Goal: Navigation & Orientation: Find specific page/section

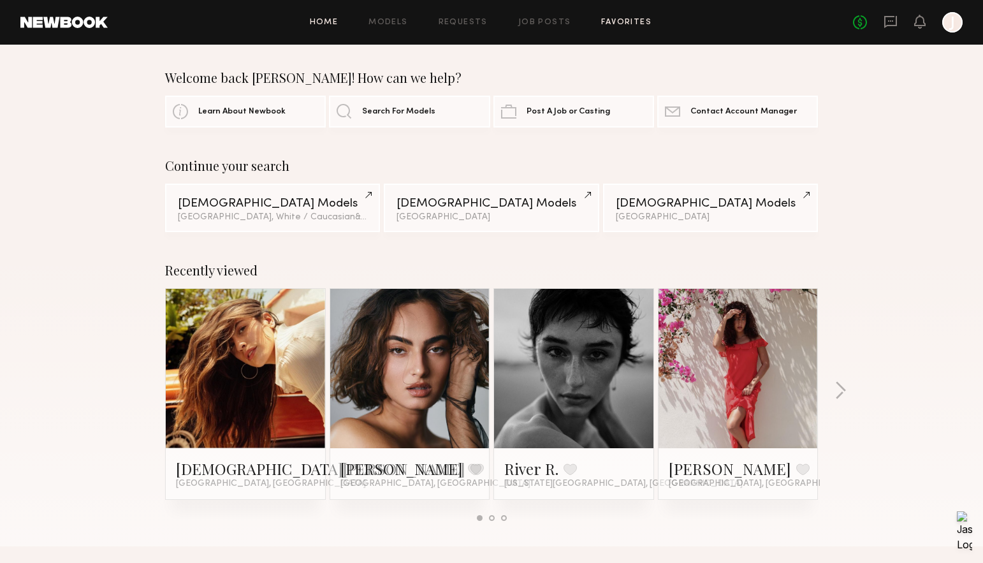
click at [626, 24] on link "Favorites" at bounding box center [626, 22] width 50 height 8
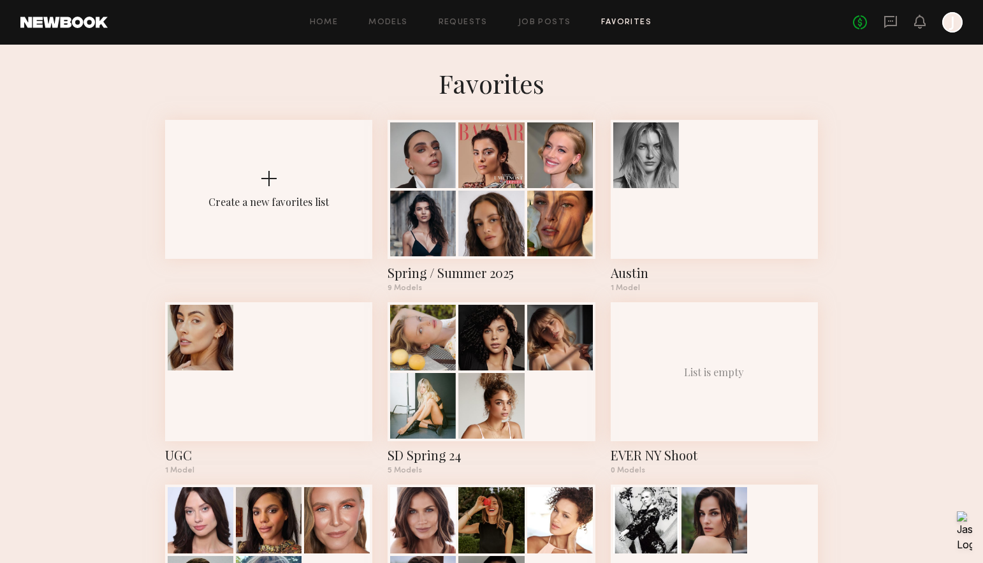
click at [956, 28] on div at bounding box center [952, 22] width 20 height 20
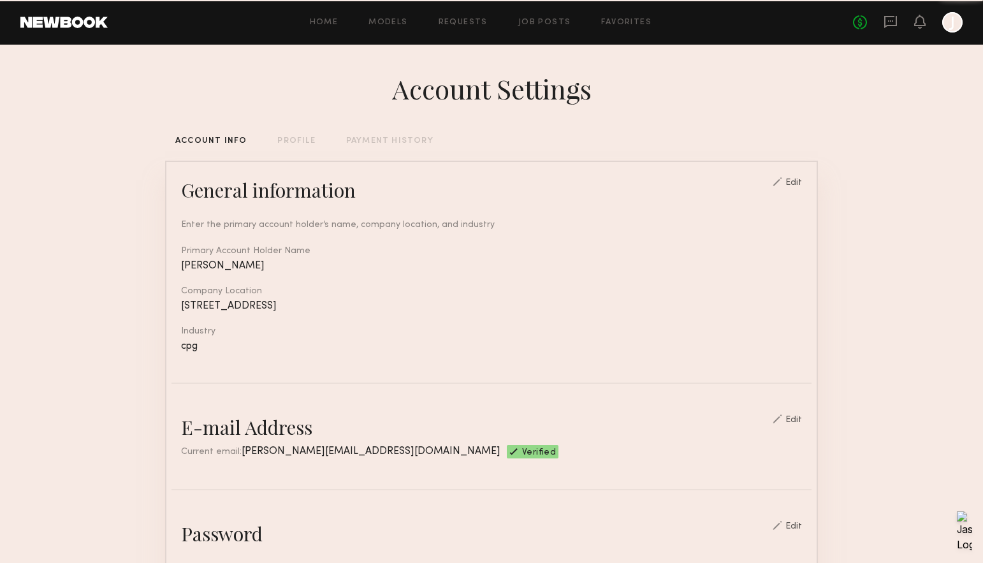
click at [952, 25] on div at bounding box center [952, 22] width 20 height 20
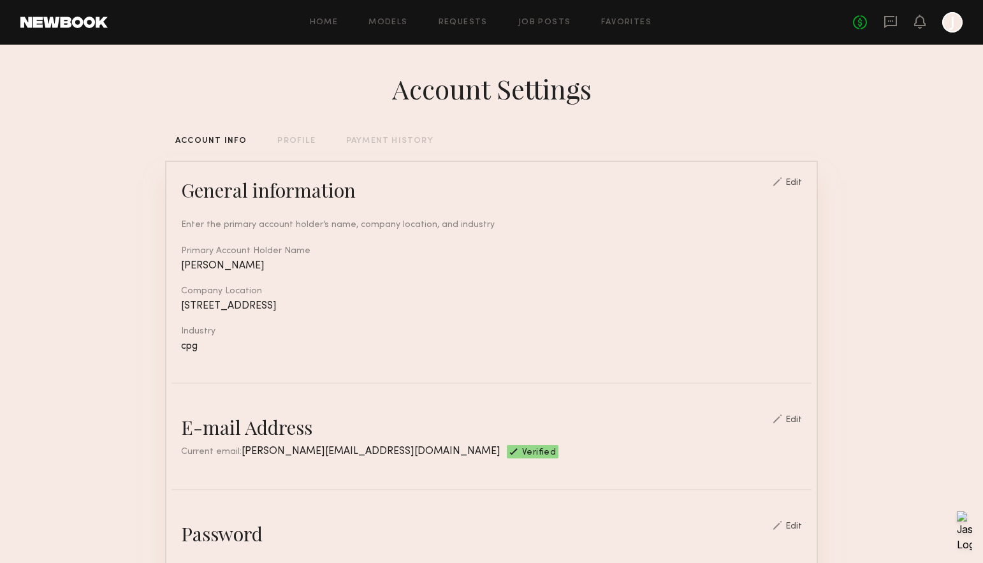
click at [390, 145] on div "PAYMENT HISTORY" at bounding box center [389, 141] width 87 height 8
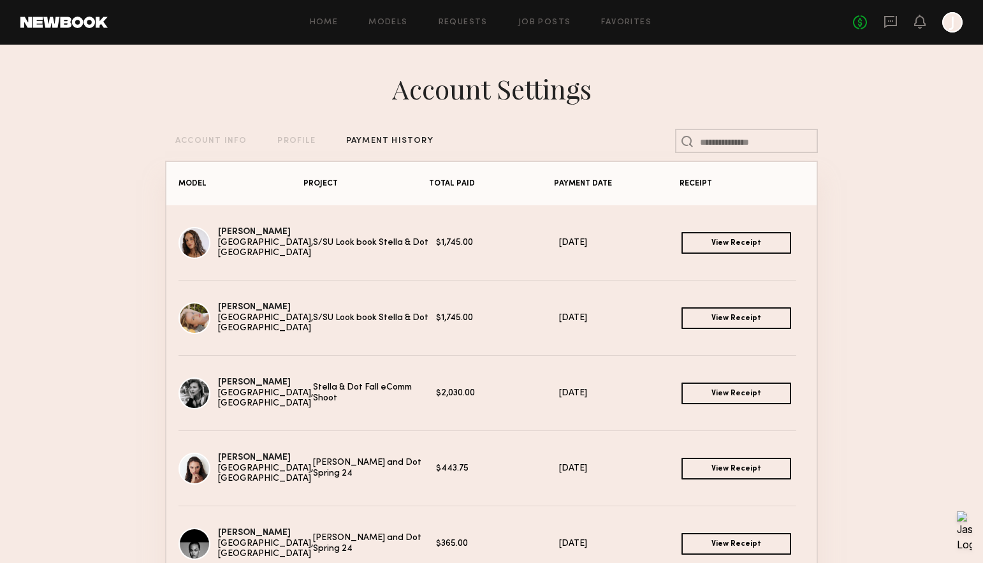
scroll to position [37, 0]
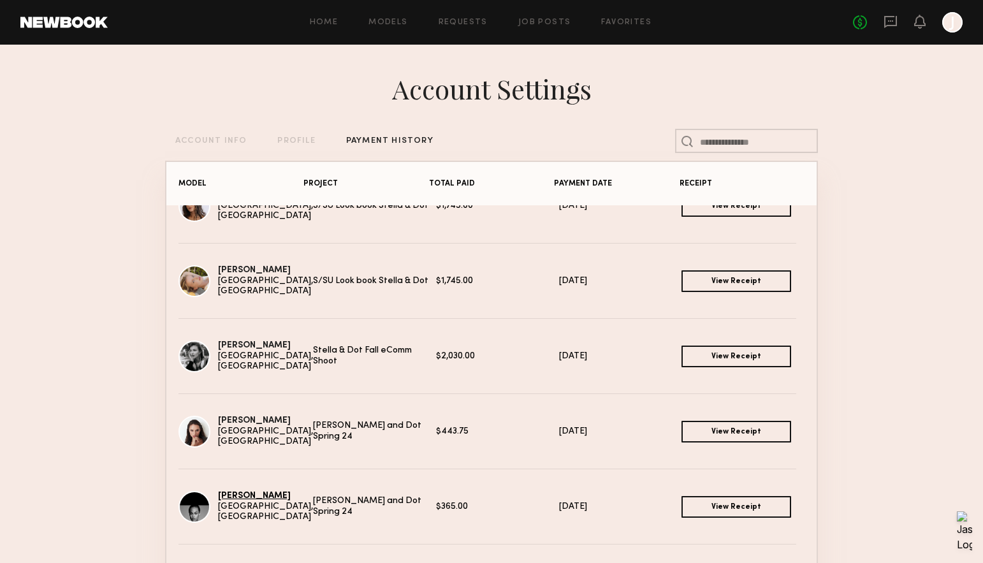
click at [241, 500] on link "Taylor E." at bounding box center [254, 495] width 73 height 8
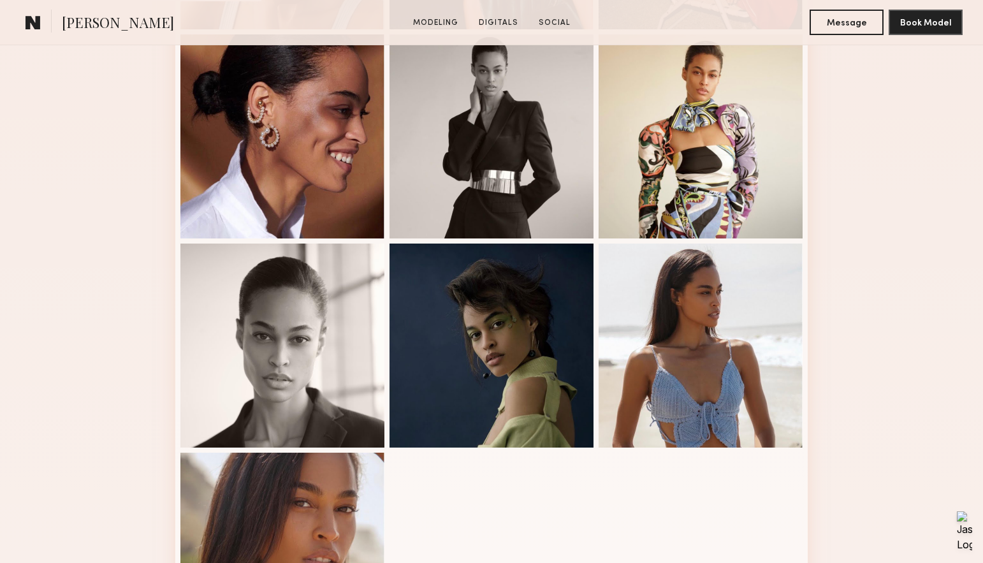
scroll to position [702, 0]
